Goal: Task Accomplishment & Management: Use online tool/utility

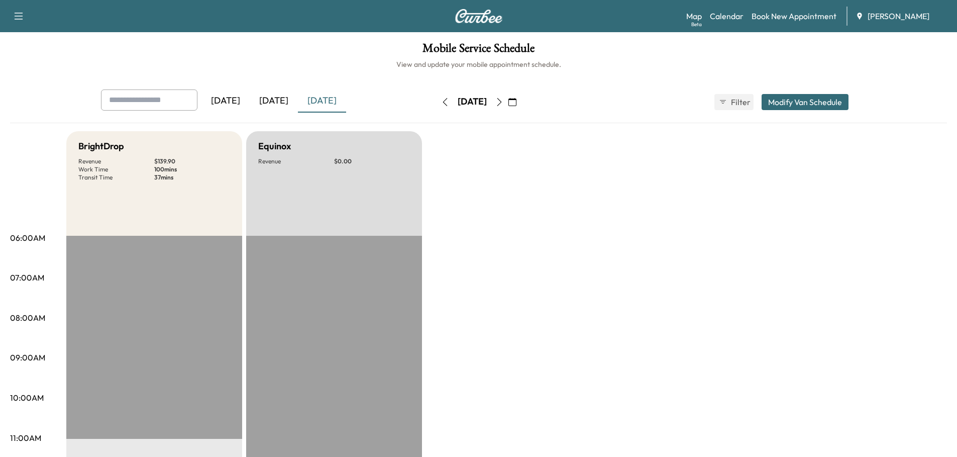
click at [231, 94] on div "[DATE]" at bounding box center [225, 100] width 48 height 23
click at [278, 98] on div "[DATE]" at bounding box center [274, 100] width 48 height 23
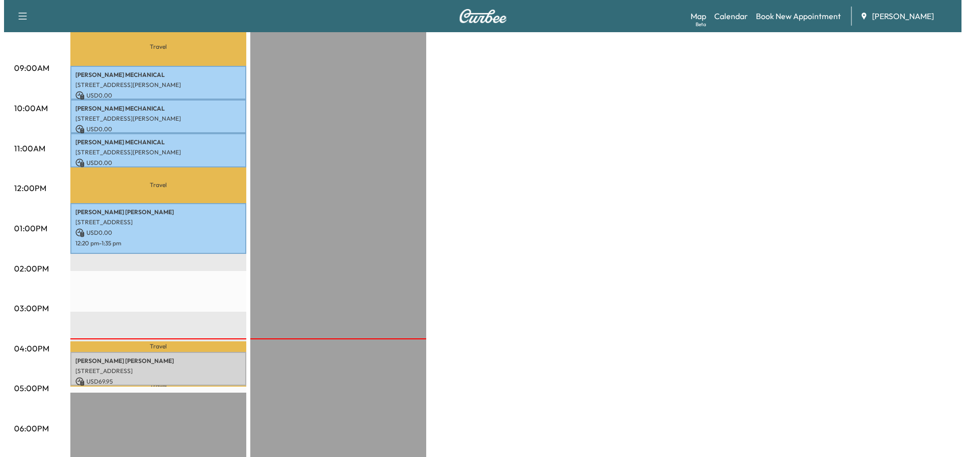
scroll to position [402, 0]
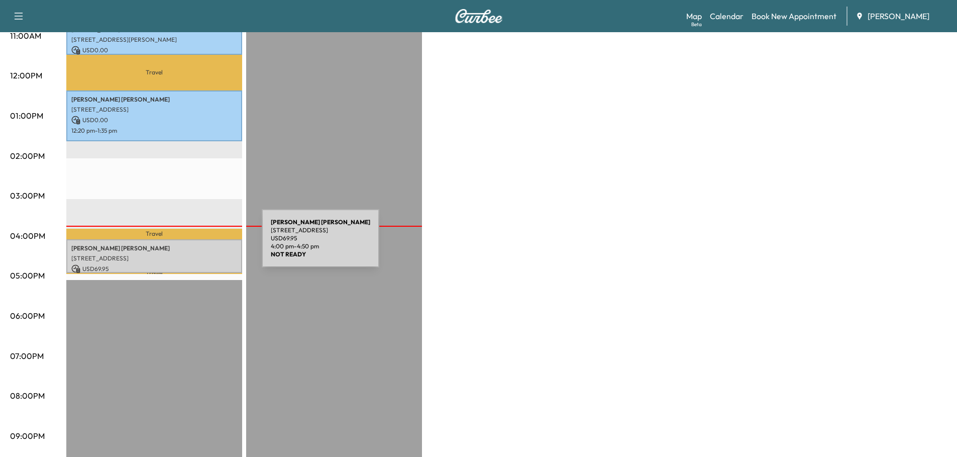
click at [186, 244] on p "[PERSON_NAME]" at bounding box center [154, 248] width 166 height 8
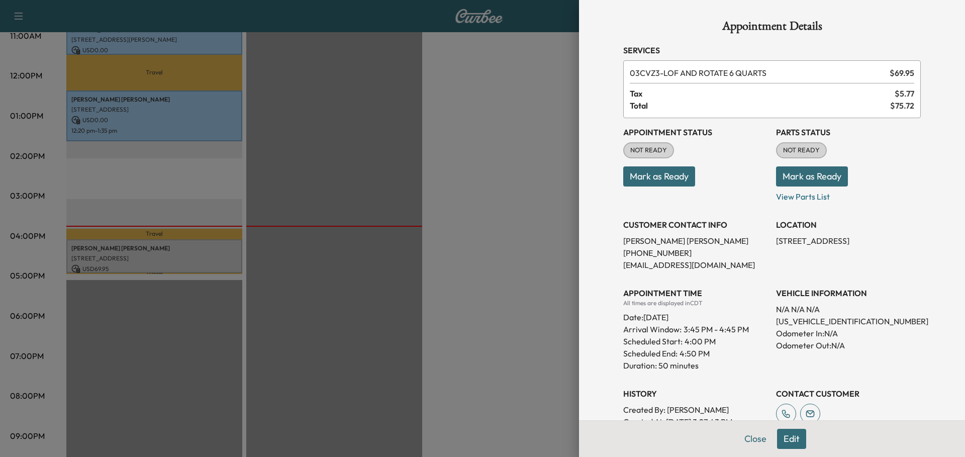
click at [660, 175] on button "Mark as Ready" at bounding box center [659, 176] width 72 height 20
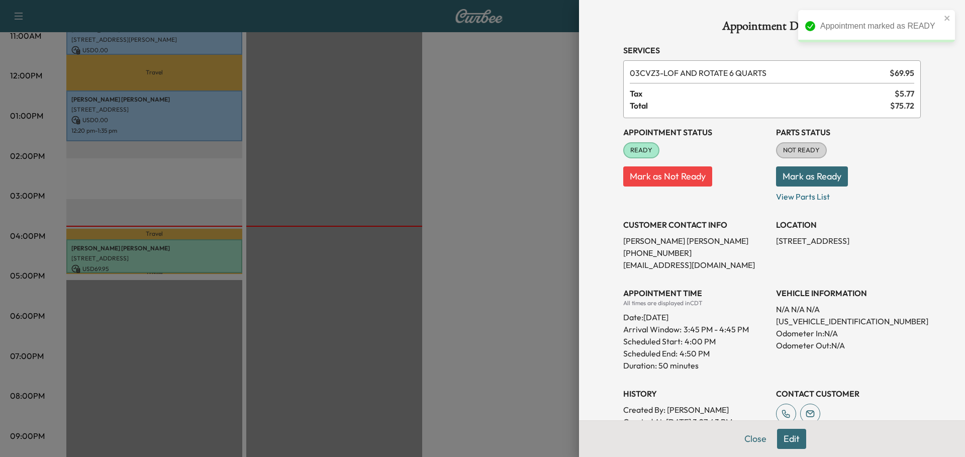
click at [800, 177] on button "Mark as Ready" at bounding box center [812, 176] width 72 height 20
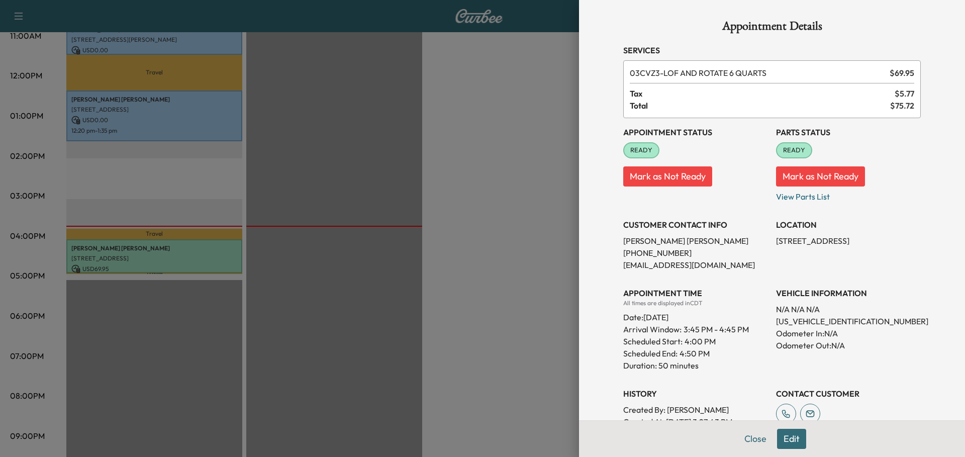
click at [526, 183] on div at bounding box center [482, 228] width 965 height 457
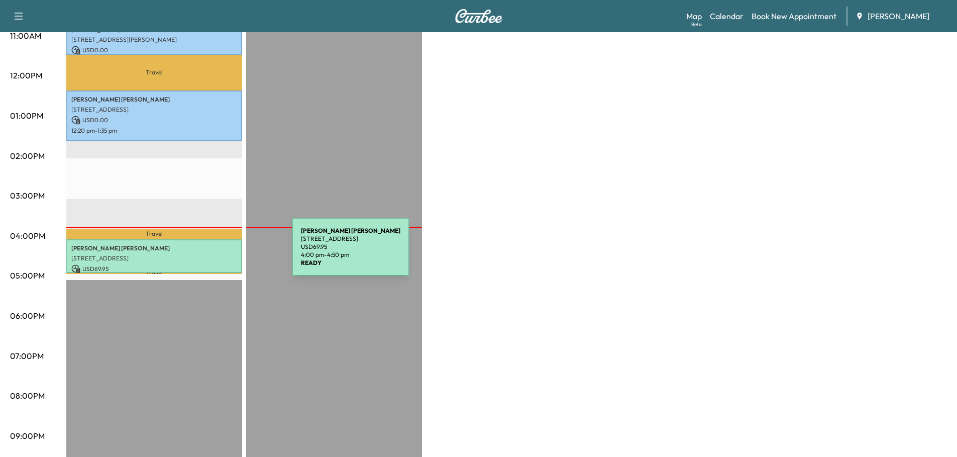
click at [217, 254] on p "[STREET_ADDRESS]" at bounding box center [154, 258] width 166 height 8
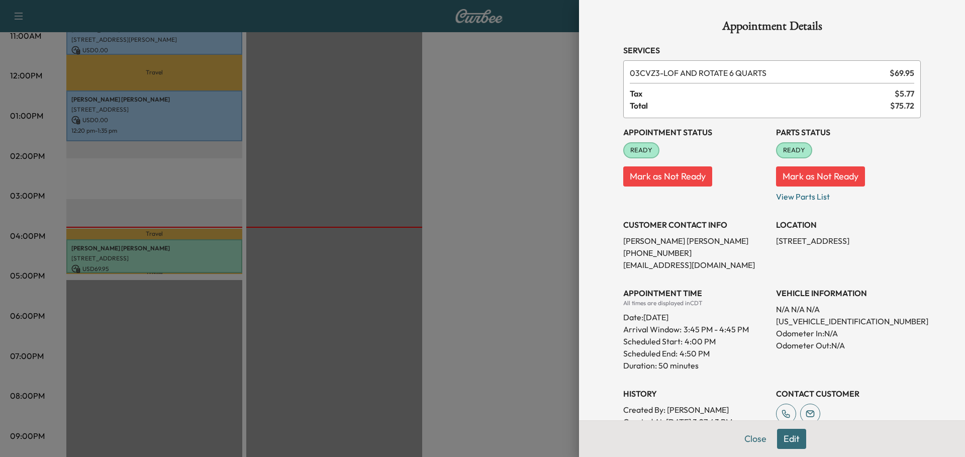
click at [831, 320] on p "[US_VEHICLE_IDENTIFICATION_NUMBER]" at bounding box center [848, 321] width 145 height 12
copy p "[US_VEHICLE_IDENTIFICATION_NUMBER]"
